Goal: Navigation & Orientation: Find specific page/section

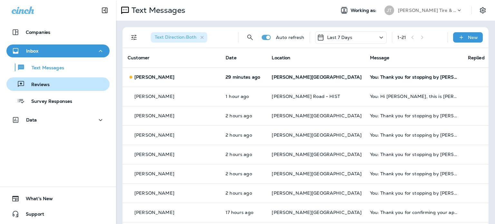
click at [52, 78] on button "Reviews" at bounding box center [57, 84] width 103 height 14
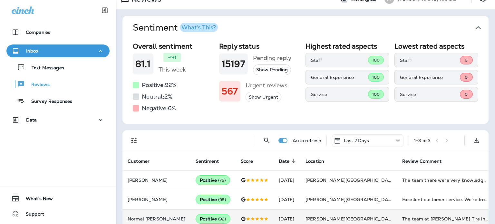
scroll to position [22, 0]
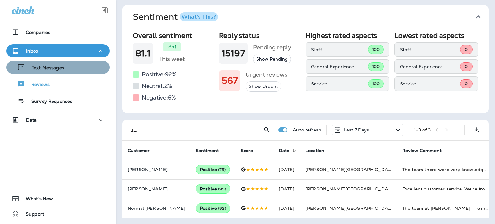
click at [62, 67] on p "Text Messages" at bounding box center [44, 68] width 39 height 6
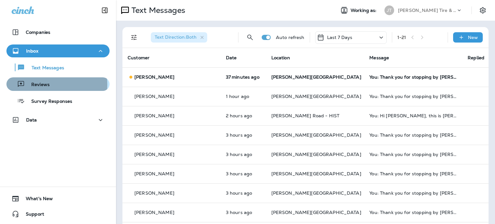
click at [48, 85] on p "Reviews" at bounding box center [37, 85] width 25 height 6
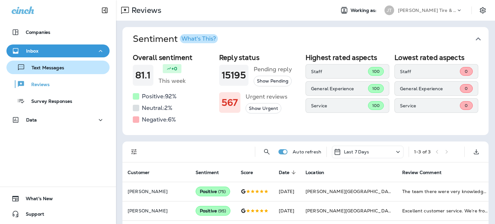
click at [35, 63] on div "Text Messages" at bounding box center [36, 68] width 55 height 10
